Goal: Transaction & Acquisition: Purchase product/service

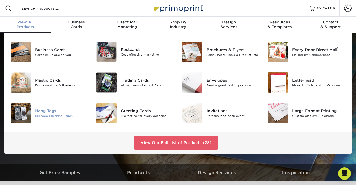
click at [30, 115] on img at bounding box center [21, 113] width 20 height 20
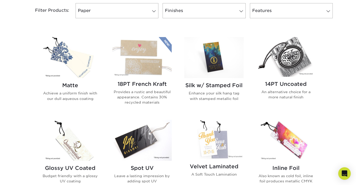
scroll to position [229, 0]
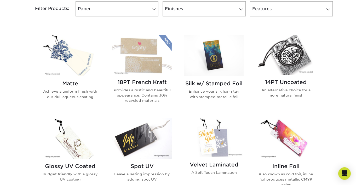
click at [294, 58] on img at bounding box center [285, 54] width 59 height 39
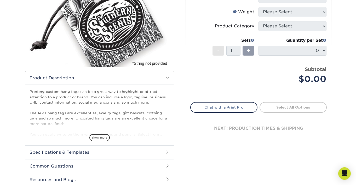
scroll to position [88, 0]
click at [103, 139] on span "show more" at bounding box center [99, 137] width 20 height 7
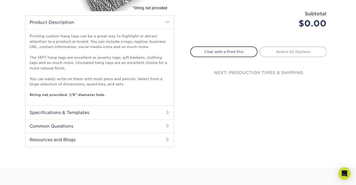
scroll to position [145, 0]
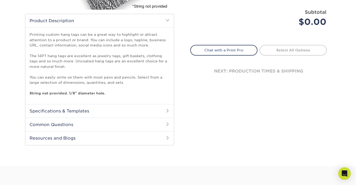
click at [155, 111] on h2 "Specifications & Templates" at bounding box center [99, 111] width 149 height 14
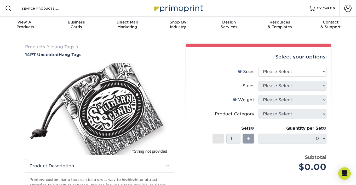
scroll to position [0, 0]
select select "2.00x2.00"
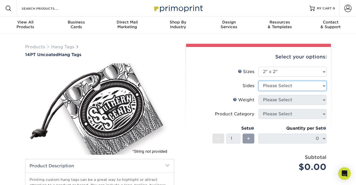
select select "13abbda7-1d64-4f25-8bb2-c179b224825d"
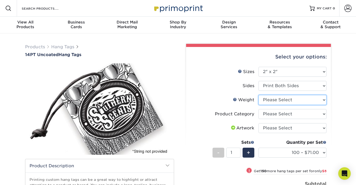
select select "14PT Uncoated"
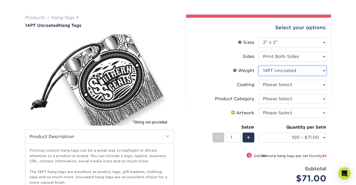
scroll to position [34, 0]
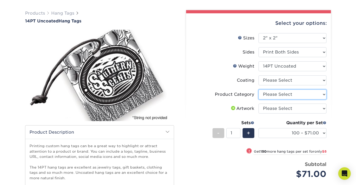
select select "428aa75b-4ae7-4398-9e0a-74f4b33909ed"
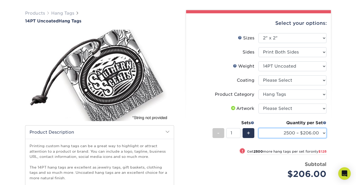
select select "1000 – $100.00"
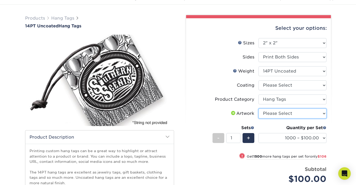
scroll to position [28, 0]
